Goal: Task Accomplishment & Management: Complete application form

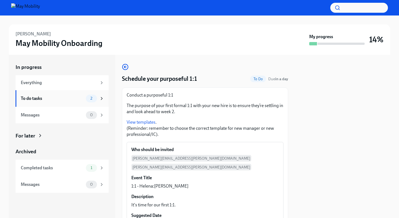
click at [77, 99] on div "To do tasks" at bounding box center [52, 99] width 63 height 6
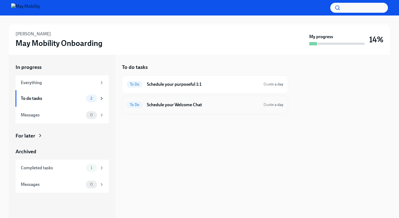
click at [187, 103] on h6 "Schedule your Welcome Chat" at bounding box center [203, 105] width 112 height 6
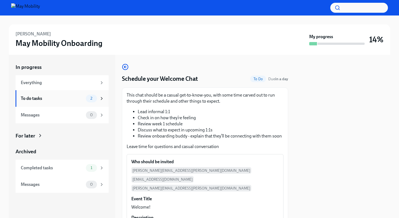
click at [73, 100] on div "To do tasks" at bounding box center [52, 99] width 63 height 6
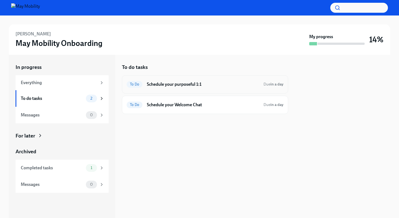
click at [204, 87] on h6 "Schedule your purposeful 1:1" at bounding box center [203, 85] width 112 height 6
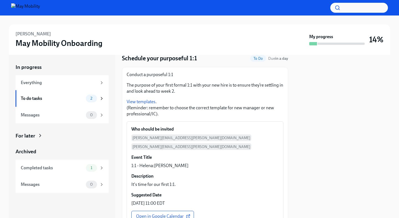
scroll to position [68, 0]
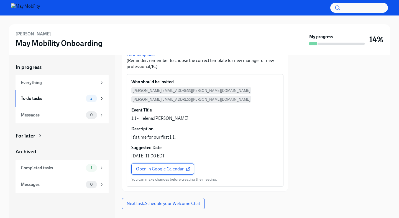
click at [177, 167] on span "Open in Google Calendar" at bounding box center [162, 170] width 53 height 6
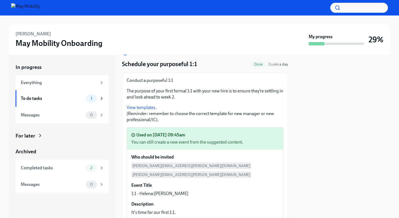
scroll to position [11, 0]
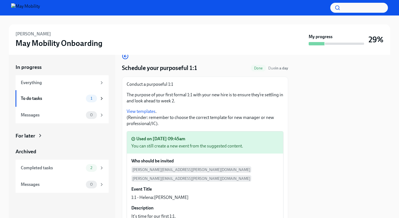
click at [140, 111] on link "View templates" at bounding box center [141, 111] width 29 height 5
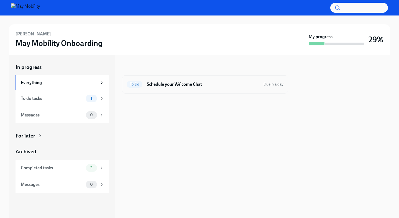
click at [204, 88] on div "To Do Schedule your Welcome Chat Due in a day" at bounding box center [205, 84] width 157 height 9
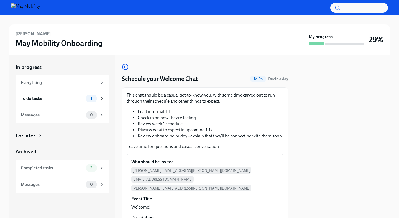
scroll to position [77, 0]
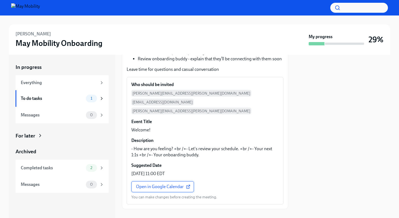
click at [180, 184] on span "Open in Google Calendar" at bounding box center [162, 187] width 53 height 6
click at [62, 101] on div "To do tasks" at bounding box center [52, 99] width 63 height 6
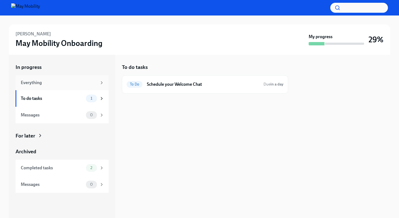
click at [63, 87] on div "Everything" at bounding box center [62, 82] width 93 height 15
